Goal: Information Seeking & Learning: Learn about a topic

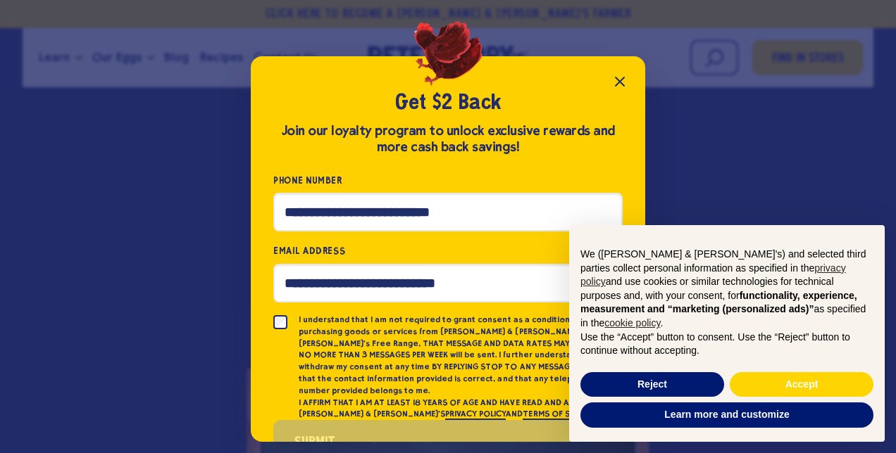
click at [32, 295] on div "Get $2 Back Join our loyalty program to unlock exclusive rewards and more cash …" at bounding box center [448, 226] width 896 height 453
click at [623, 78] on icon "Close popup" at bounding box center [619, 81] width 8 height 8
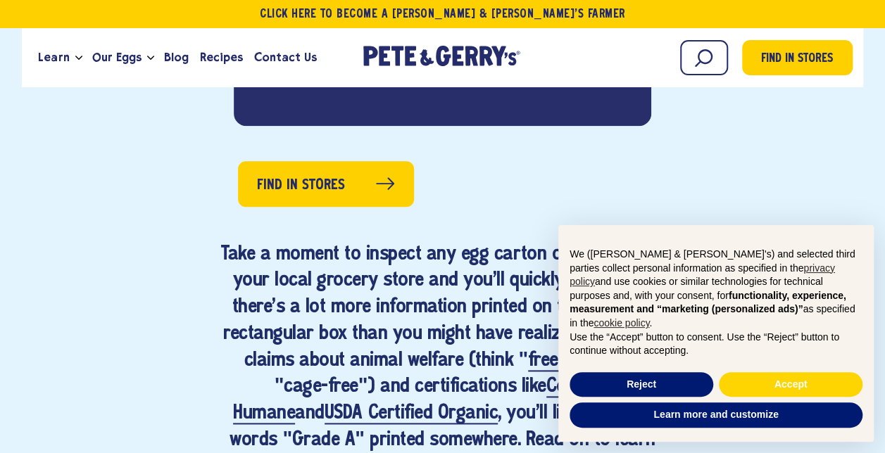
scroll to position [634, 0]
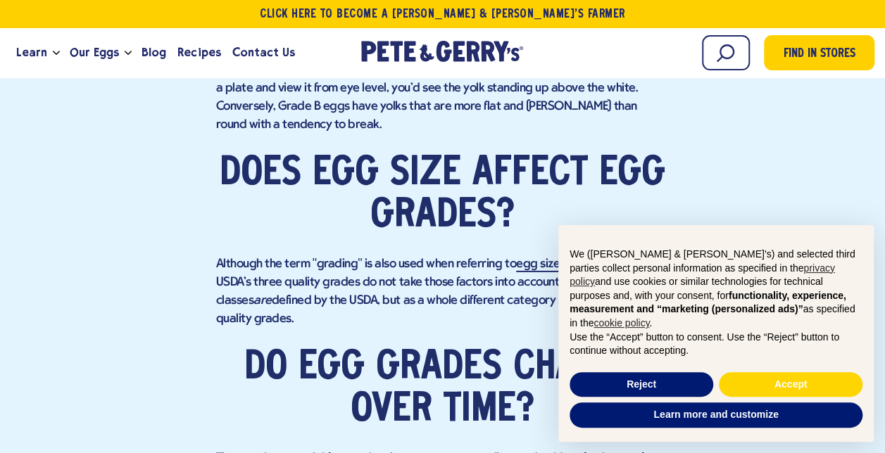
scroll to position [1957, 0]
